Goal: Communication & Community: Share content

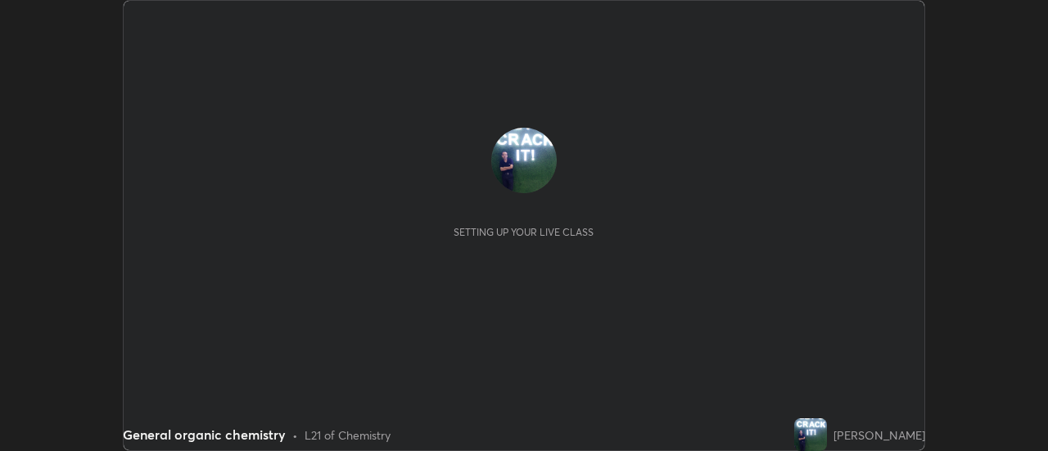
scroll to position [451, 1047]
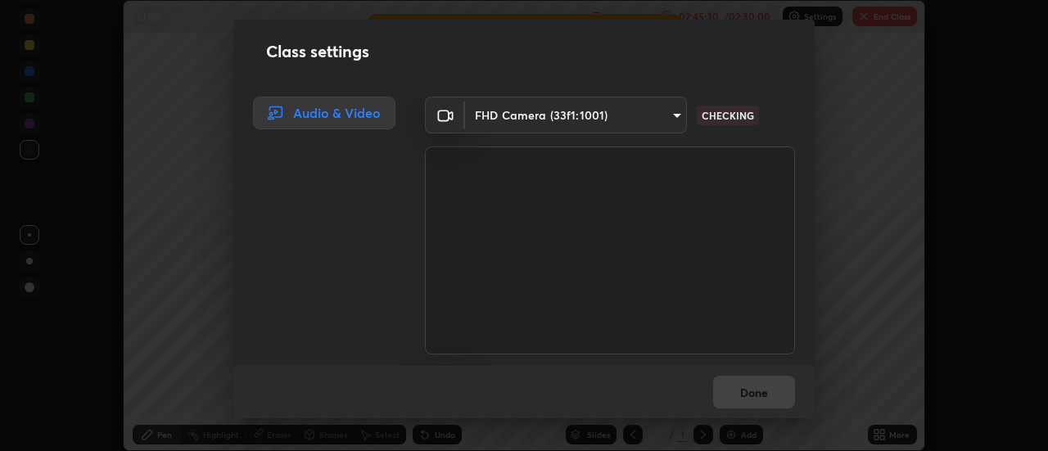
click at [672, 107] on body "Erase all LIVE General organic chemistry Recording 02:45:30 / 02:30:00 Settings…" at bounding box center [524, 225] width 1048 height 451
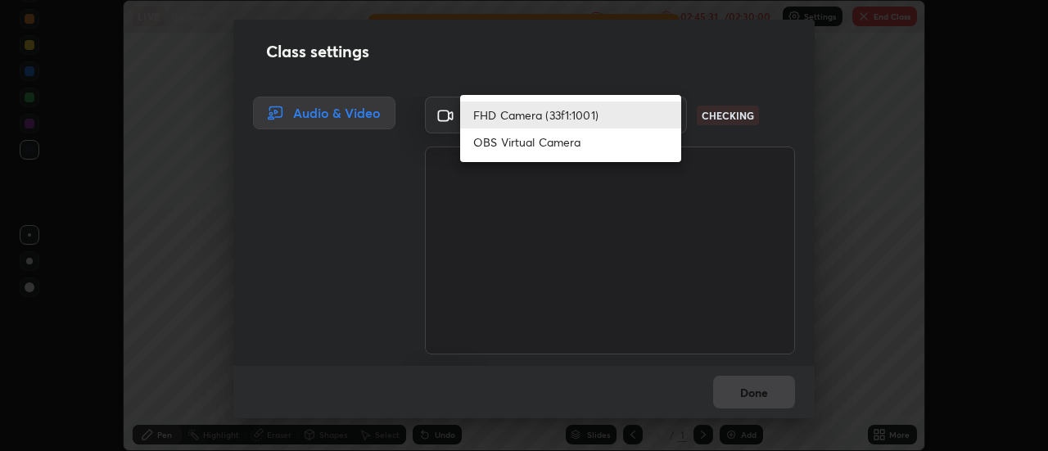
click at [616, 136] on li "OBS Virtual Camera" at bounding box center [570, 141] width 221 height 27
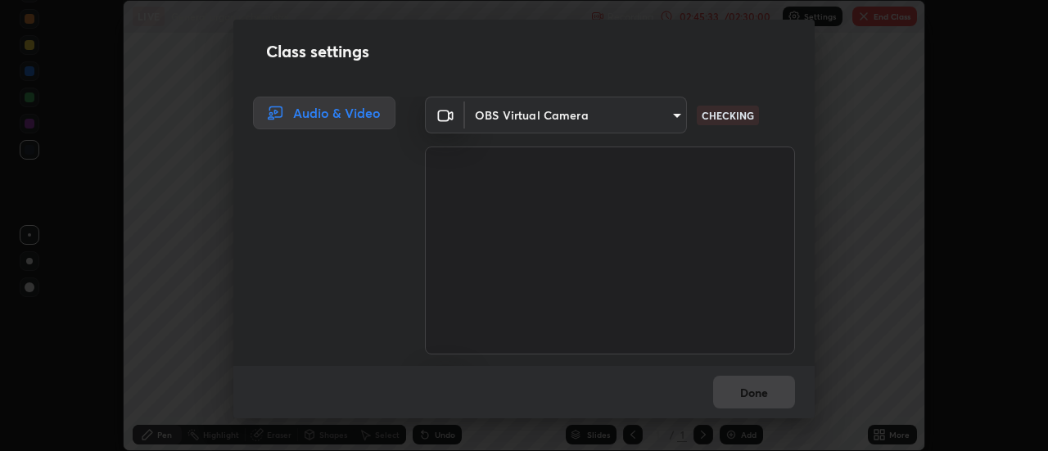
click at [674, 110] on body "Erase all LIVE General organic chemistry Recording 02:45:33 / 02:30:00 Settings…" at bounding box center [524, 225] width 1048 height 451
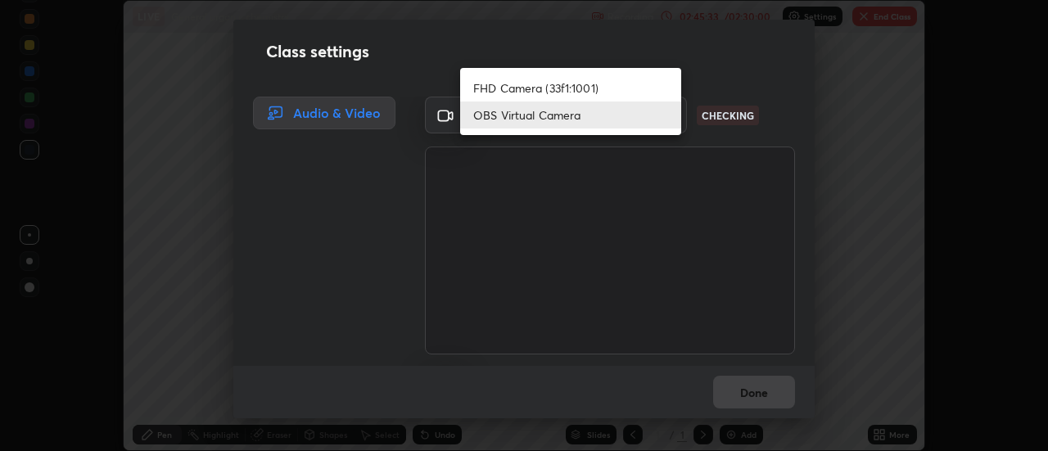
click at [632, 83] on li "FHD Camera (33f1:1001)" at bounding box center [570, 87] width 221 height 27
type input "22fd1baf326a4dc2477b81f4db25bcd6a257ae2ff3fe6e8918437301c5c1cc95"
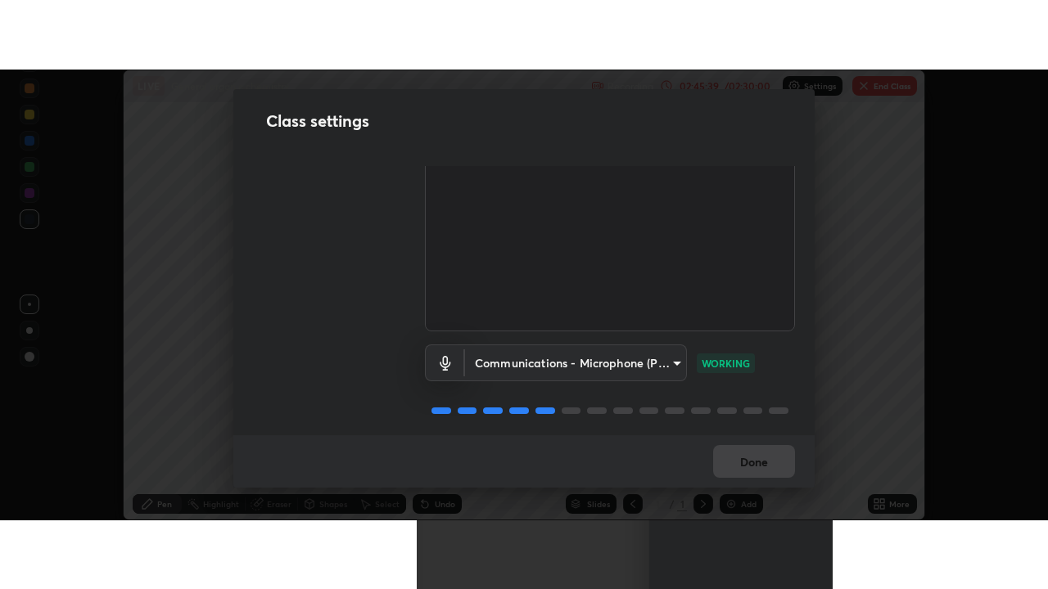
scroll to position [93, 0]
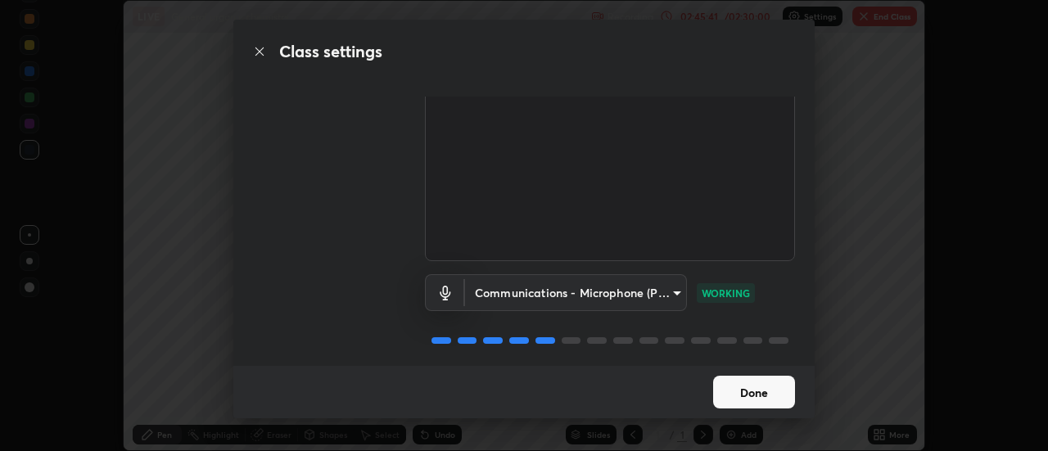
click at [767, 387] on button "Done" at bounding box center [754, 392] width 82 height 33
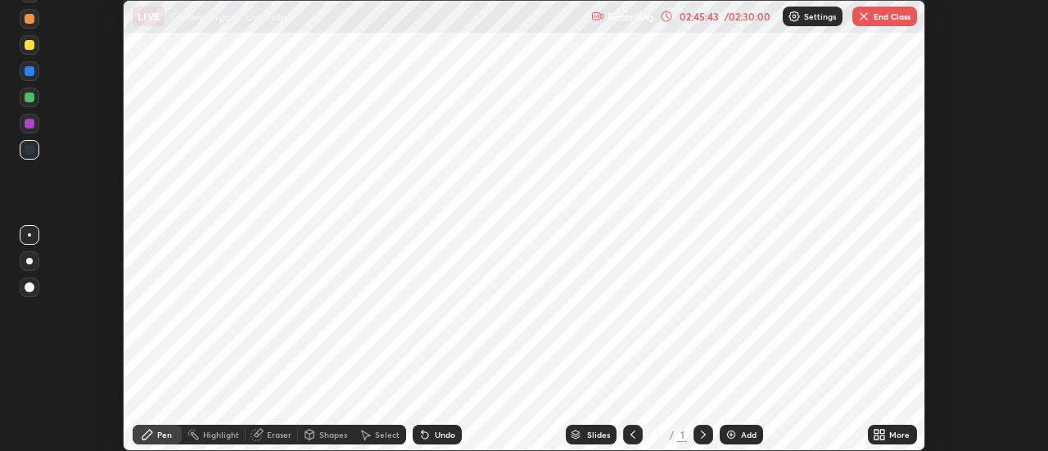
click at [732, 431] on img at bounding box center [730, 434] width 13 height 13
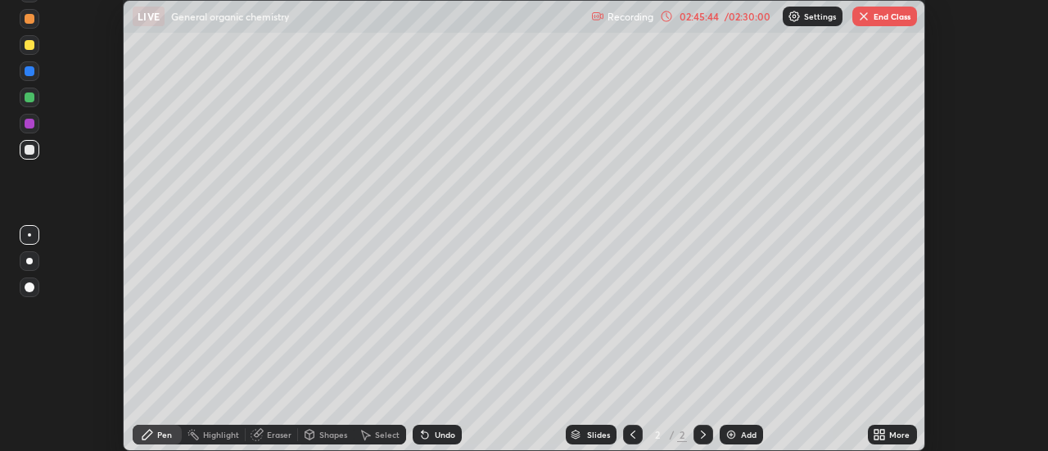
click at [877, 432] on icon at bounding box center [876, 432] width 4 height 4
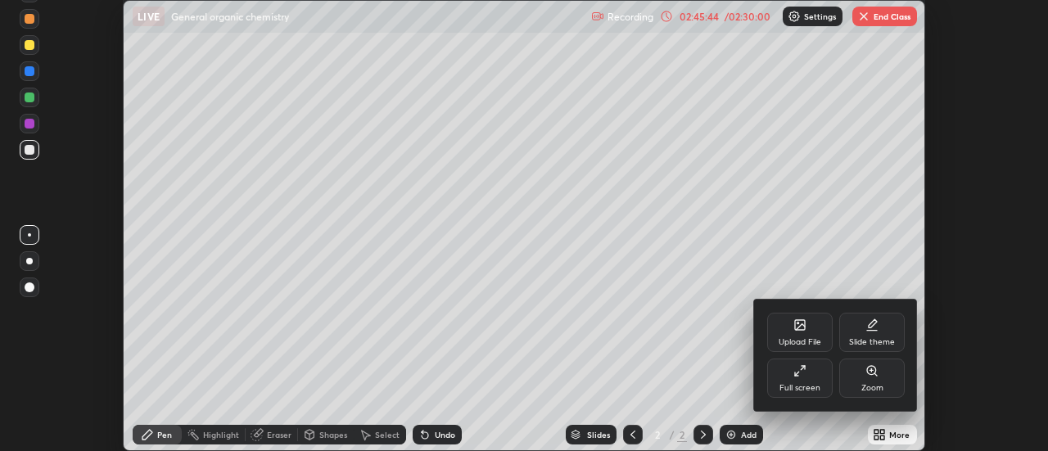
click at [797, 370] on icon at bounding box center [799, 370] width 13 height 13
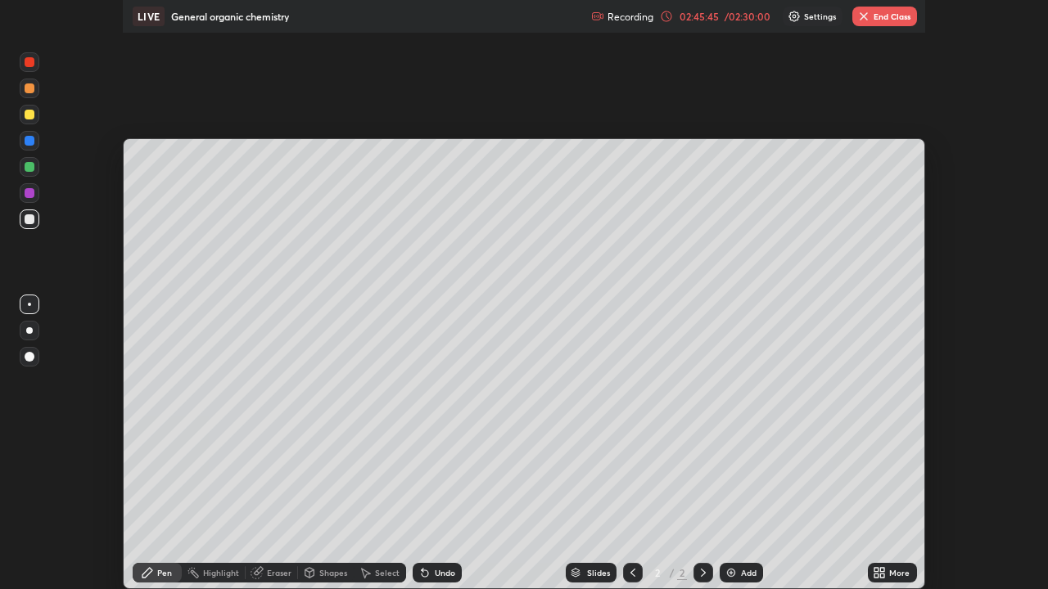
scroll to position [589, 1048]
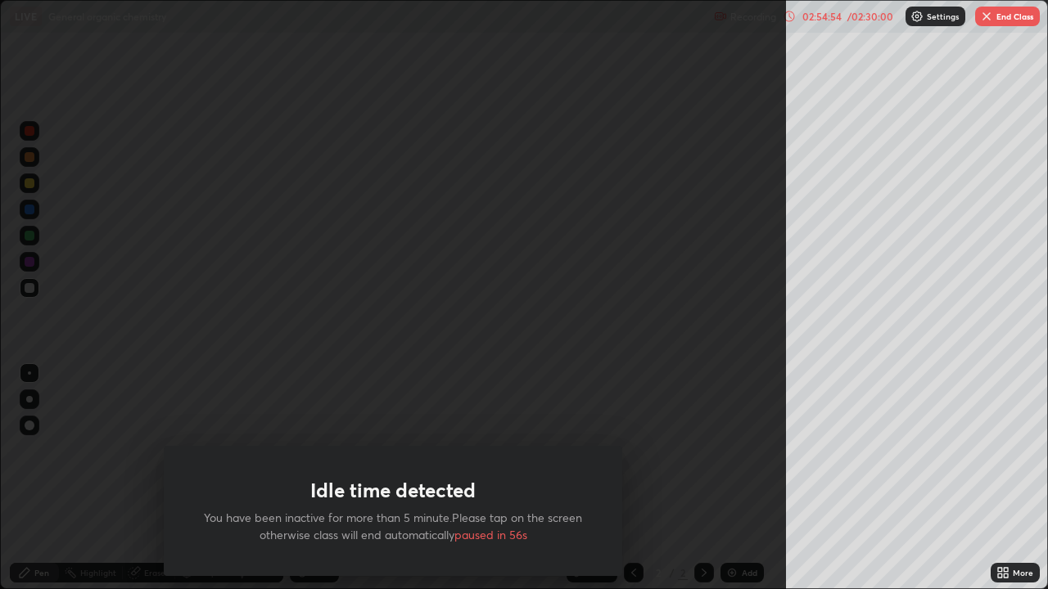
click at [126, 450] on div "Idle time detected You have been inactive for more than 5 minute.Please tap on …" at bounding box center [393, 294] width 786 height 589
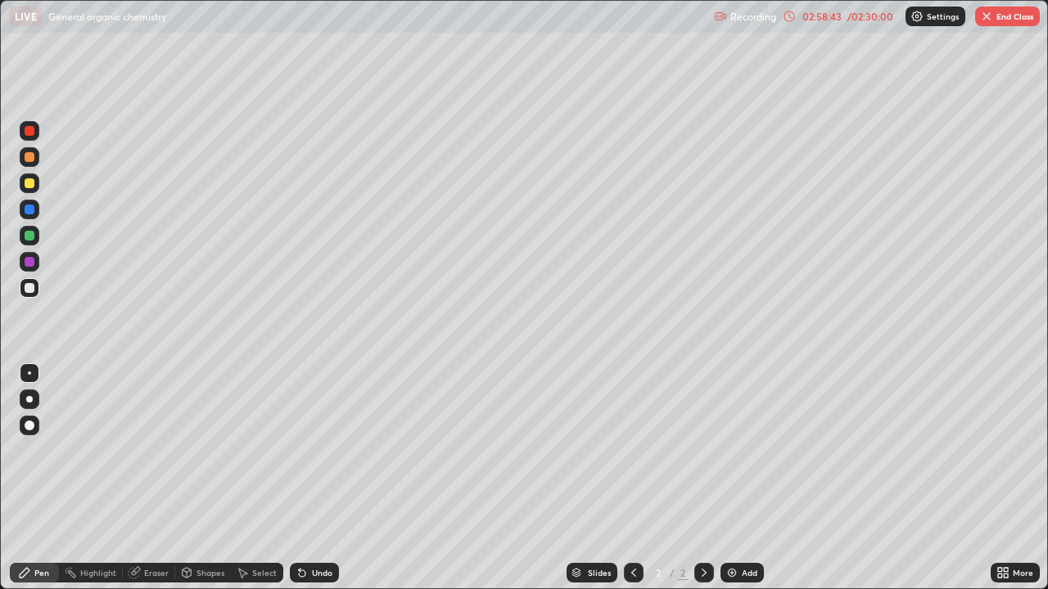
click at [720, 450] on div "Add" at bounding box center [741, 573] width 43 height 20
click at [144, 450] on div "Eraser" at bounding box center [156, 573] width 25 height 8
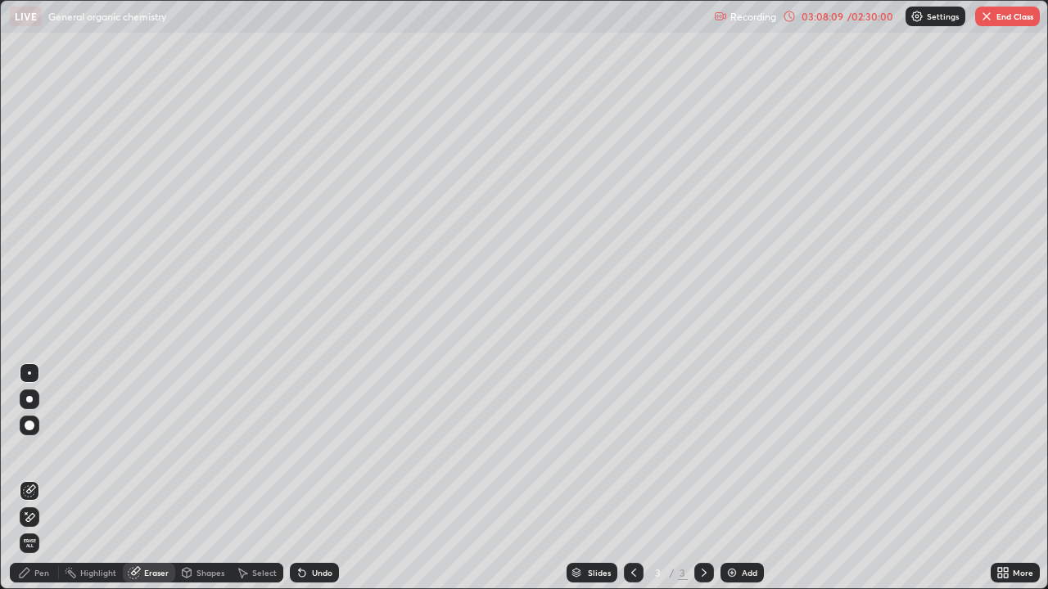
click at [26, 450] on icon at bounding box center [26, 513] width 2 height 2
click at [33, 450] on div "Pen" at bounding box center [34, 573] width 49 height 20
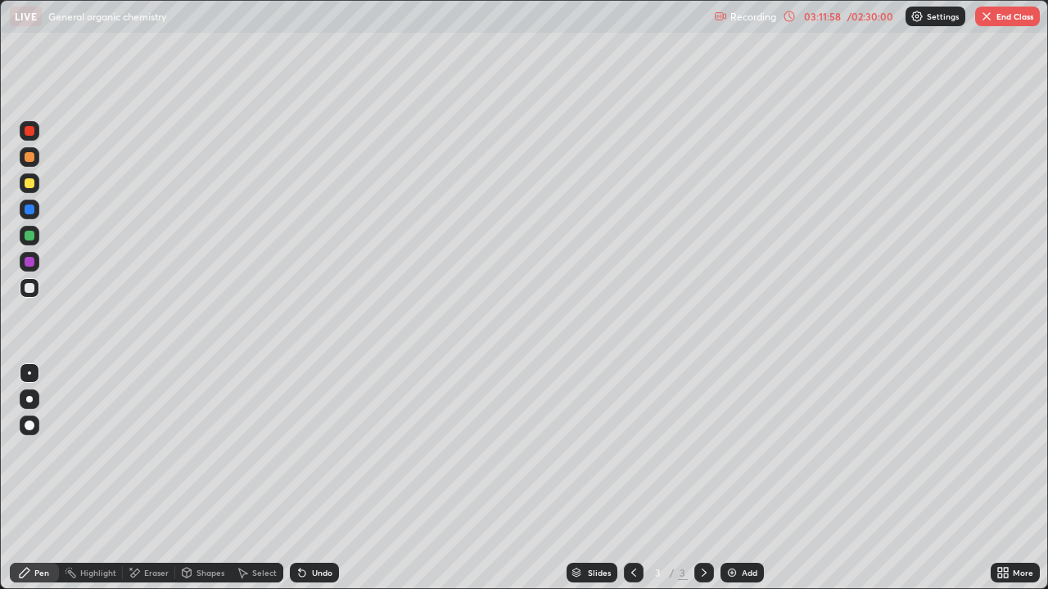
click at [726, 450] on div "Add" at bounding box center [741, 573] width 43 height 20
click at [726, 450] on img at bounding box center [731, 572] width 13 height 13
click at [733, 450] on img at bounding box center [731, 572] width 13 height 13
click at [730, 450] on img at bounding box center [731, 572] width 13 height 13
click at [130, 450] on icon at bounding box center [131, 569] width 2 height 2
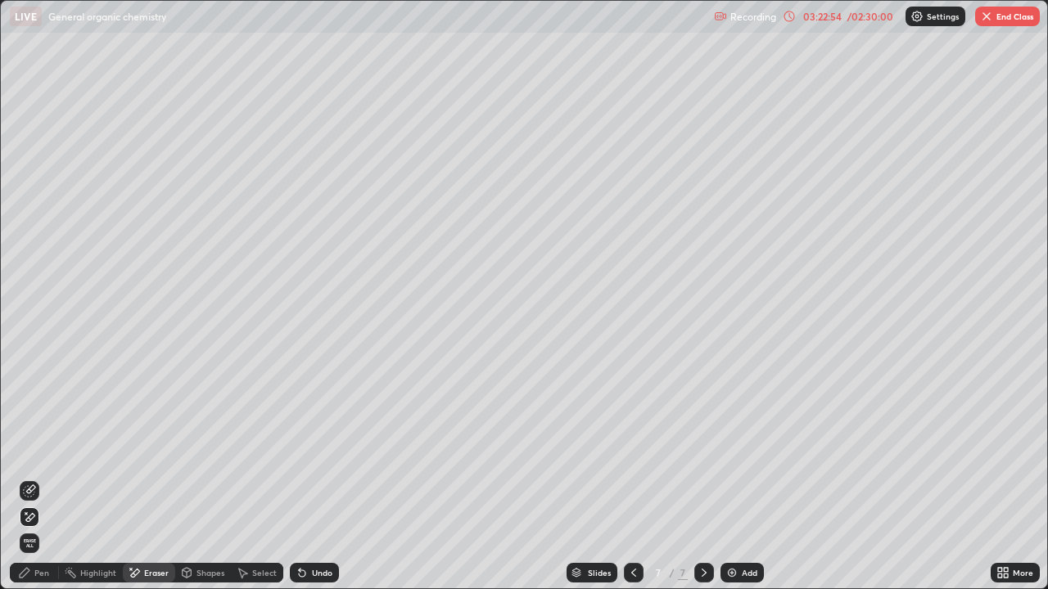
click at [46, 450] on div "Pen" at bounding box center [41, 573] width 15 height 8
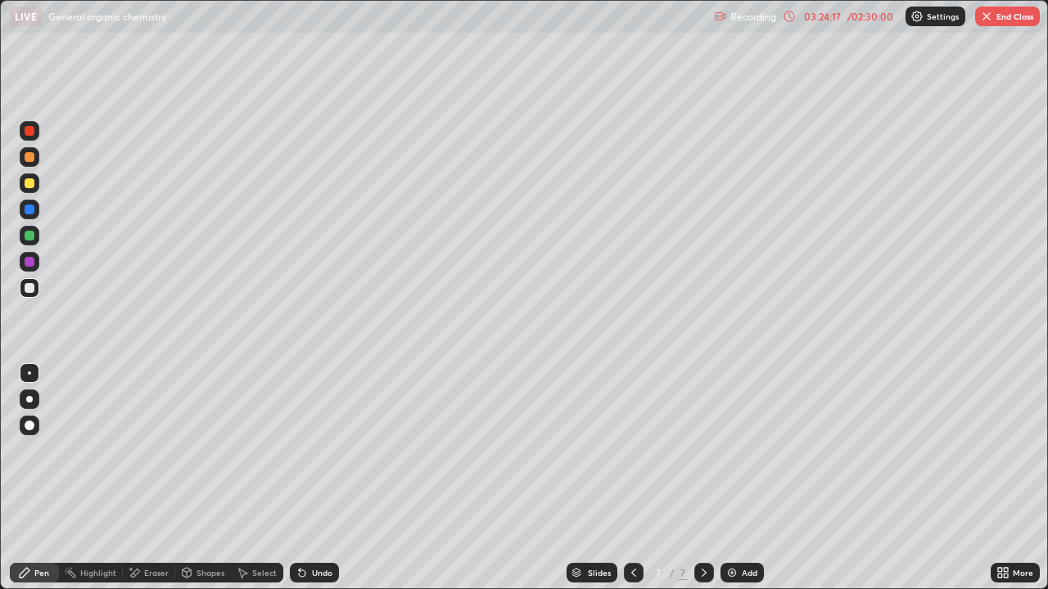
click at [722, 450] on div "Add" at bounding box center [741, 573] width 43 height 20
click at [137, 450] on icon at bounding box center [134, 573] width 13 height 14
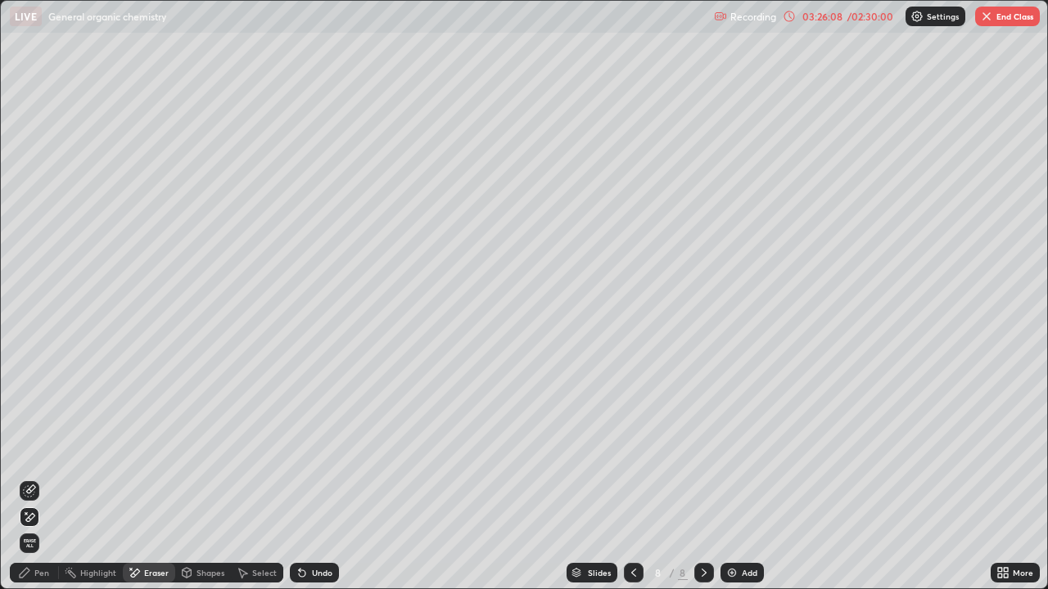
click at [40, 450] on div "Pen" at bounding box center [41, 573] width 15 height 8
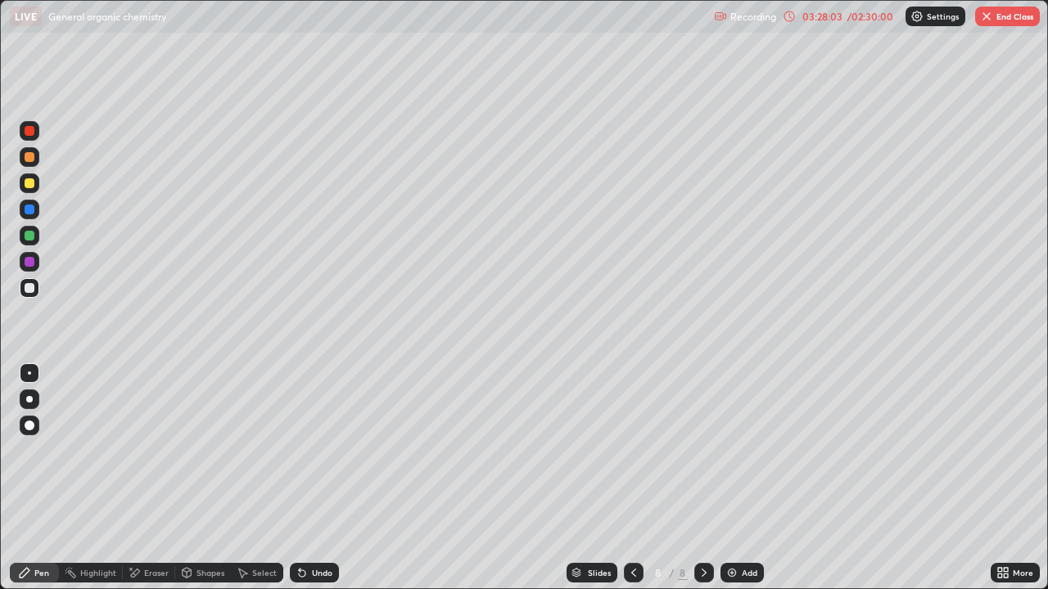
click at [727, 450] on img at bounding box center [731, 572] width 13 height 13
click at [726, 450] on img at bounding box center [731, 572] width 13 height 13
click at [728, 450] on img at bounding box center [731, 572] width 13 height 13
click at [725, 450] on img at bounding box center [731, 572] width 13 height 13
click at [627, 450] on icon at bounding box center [633, 572] width 13 height 13
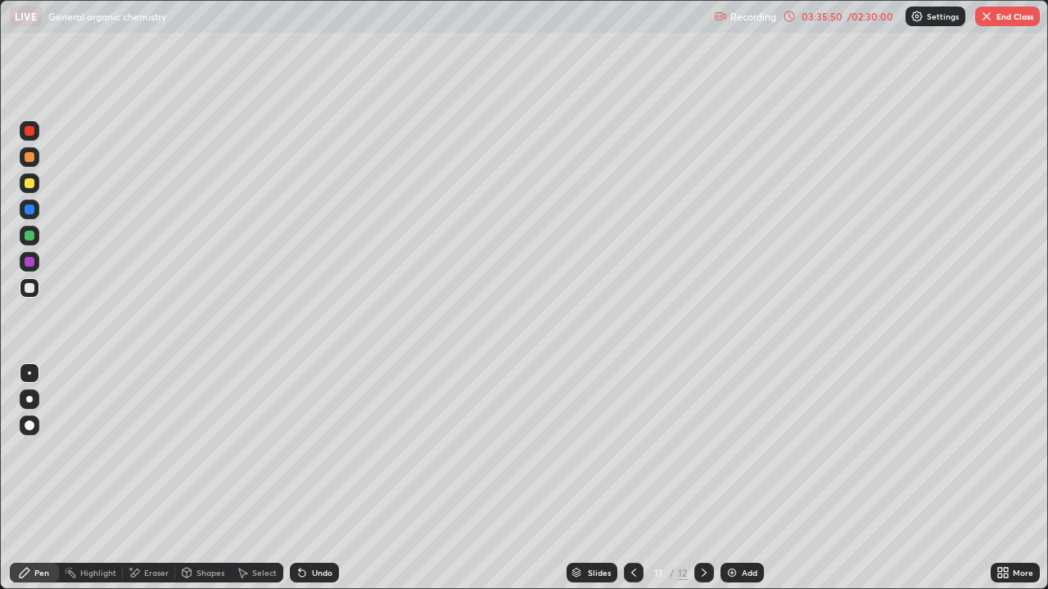
click at [154, 450] on div "Eraser" at bounding box center [156, 573] width 25 height 8
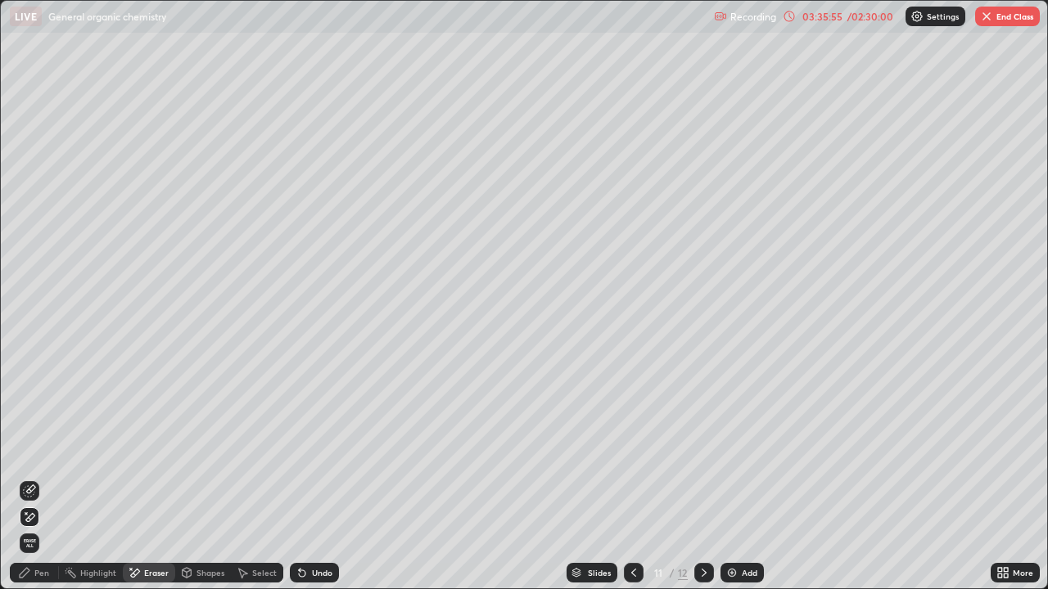
click at [34, 450] on icon at bounding box center [29, 518] width 13 height 14
click at [39, 450] on div "Pen" at bounding box center [41, 573] width 15 height 8
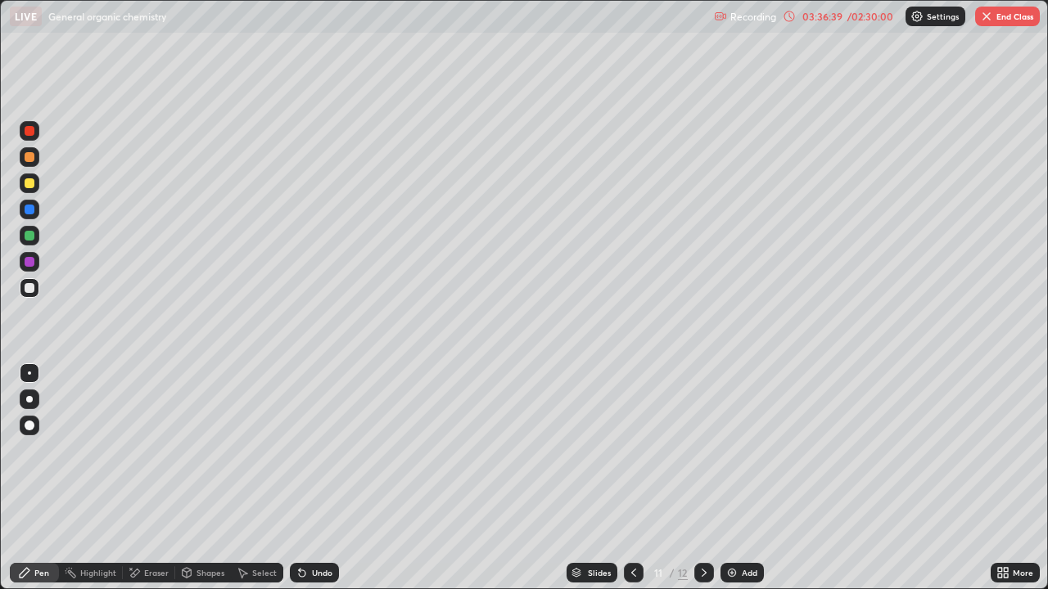
click at [732, 450] on img at bounding box center [731, 572] width 13 height 13
click at [723, 450] on div "Add" at bounding box center [741, 573] width 43 height 20
click at [722, 450] on div "Add" at bounding box center [741, 573] width 43 height 20
click at [144, 450] on div "Eraser" at bounding box center [156, 573] width 25 height 8
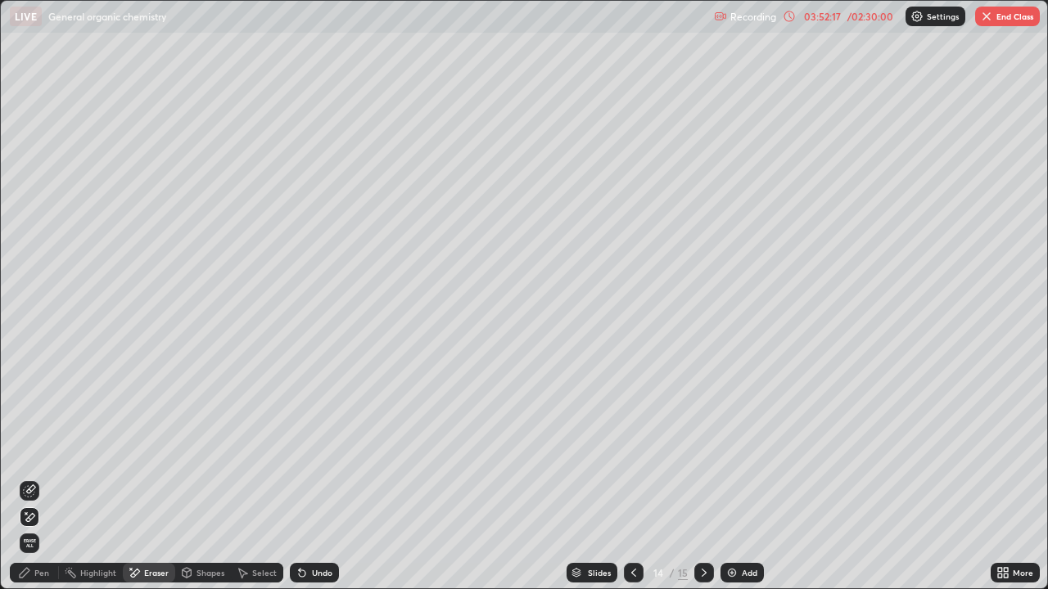
click at [31, 450] on icon at bounding box center [29, 518] width 13 height 14
click at [33, 450] on div "Pen" at bounding box center [34, 573] width 49 height 20
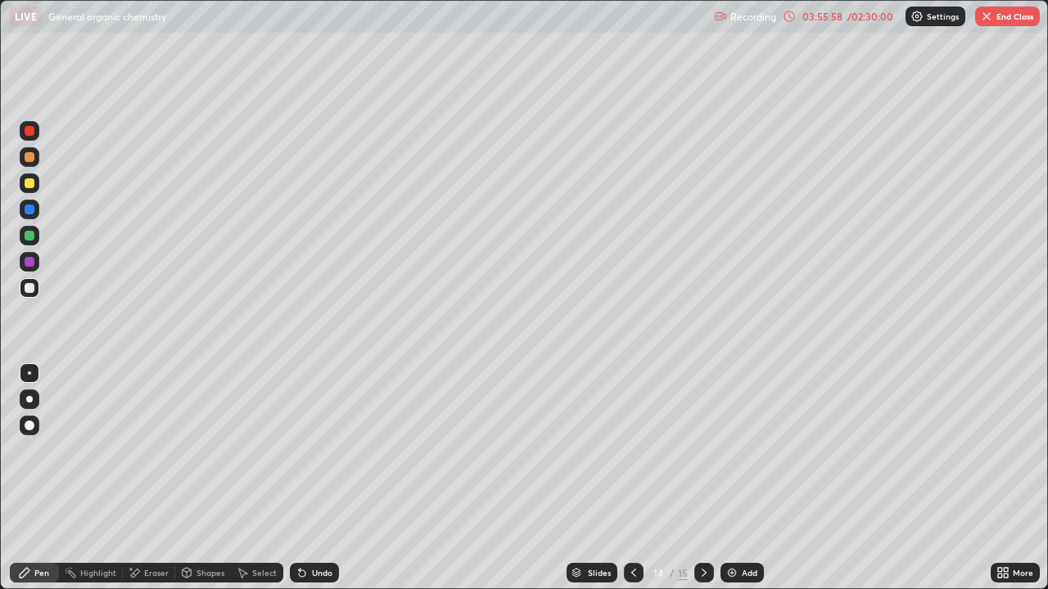
click at [722, 450] on div "Add" at bounding box center [741, 573] width 43 height 20
click at [726, 450] on img at bounding box center [731, 572] width 13 height 13
click at [1002, 15] on button "End Class" at bounding box center [1007, 17] width 65 height 20
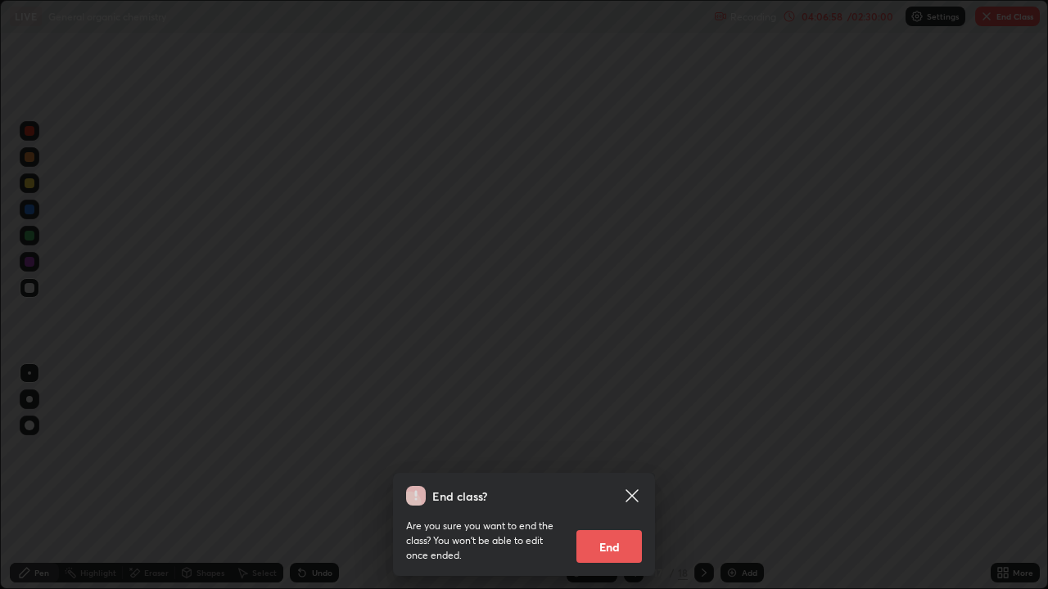
click at [600, 450] on button "End" at bounding box center [608, 546] width 65 height 33
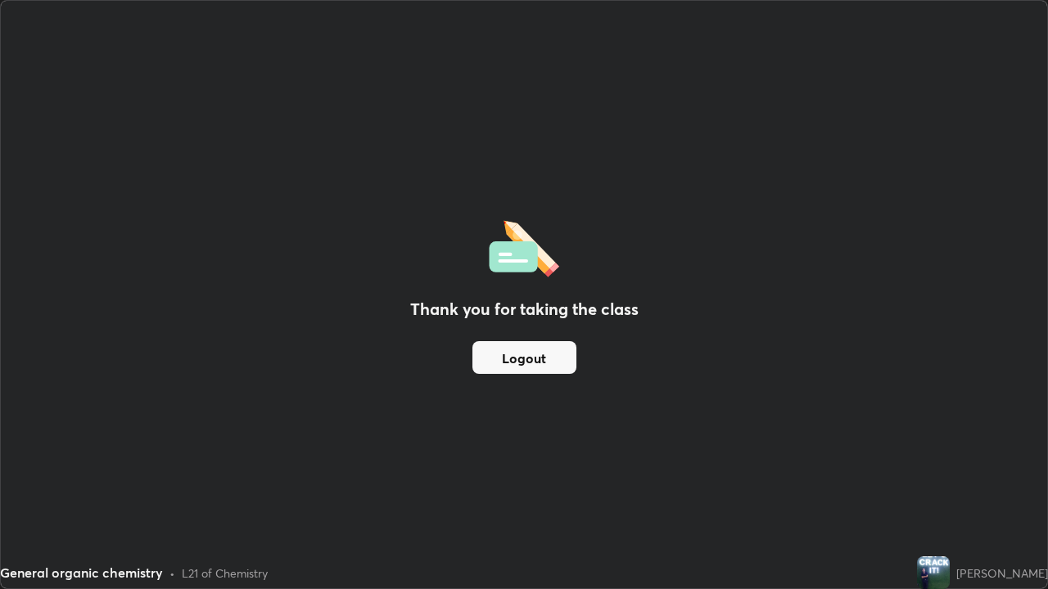
click at [498, 346] on button "Logout" at bounding box center [524, 357] width 104 height 33
click at [506, 349] on button "Logout" at bounding box center [524, 357] width 104 height 33
click at [507, 353] on button "Logout" at bounding box center [524, 357] width 104 height 33
click at [504, 368] on button "Logout" at bounding box center [524, 357] width 104 height 33
click at [507, 367] on button "Logout" at bounding box center [524, 357] width 104 height 33
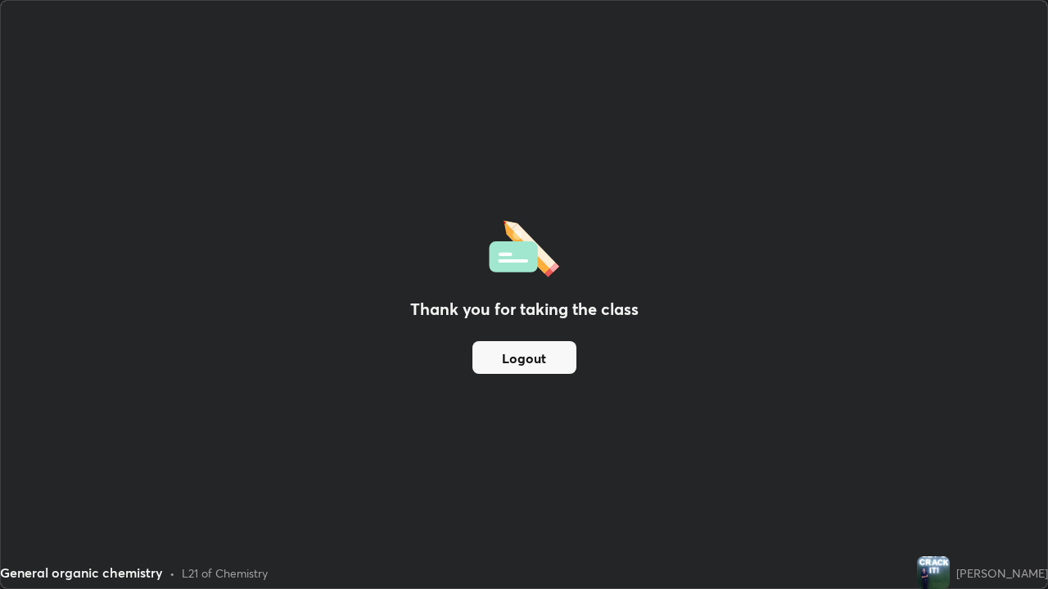
click at [516, 364] on button "Logout" at bounding box center [524, 357] width 104 height 33
click at [525, 363] on button "Logout" at bounding box center [524, 357] width 104 height 33
click at [530, 354] on button "Logout" at bounding box center [524, 357] width 104 height 33
click at [6, 297] on div "Thank you for taking the class Logout" at bounding box center [524, 295] width 1046 height 588
click at [9, 304] on div "Thank you for taking the class Logout" at bounding box center [524, 295] width 1046 height 588
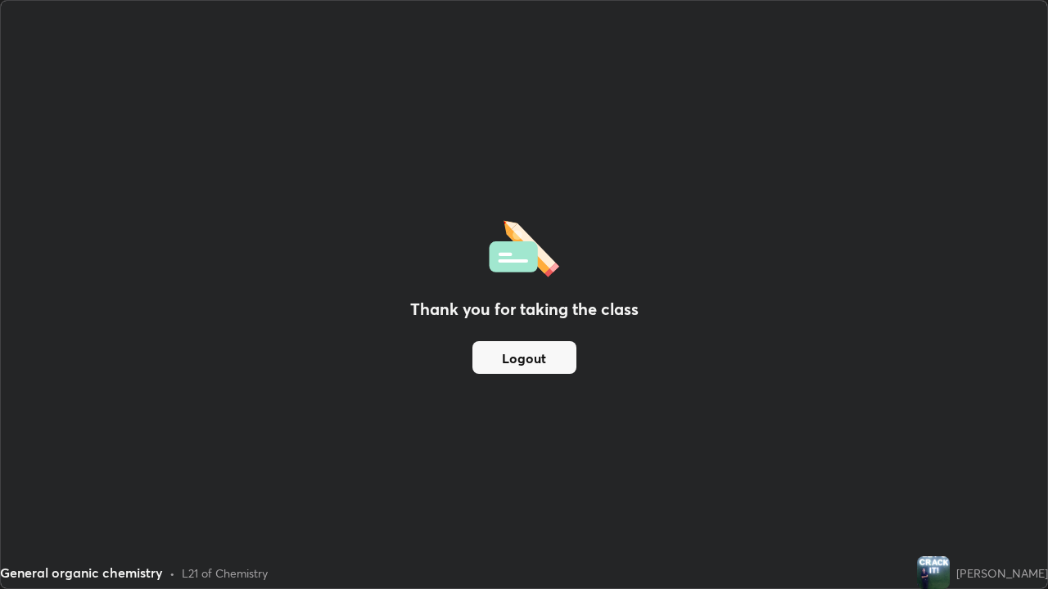
click at [43, 122] on div "Thank you for taking the class Logout" at bounding box center [524, 295] width 1046 height 588
